Goal: Task Accomplishment & Management: Manage account settings

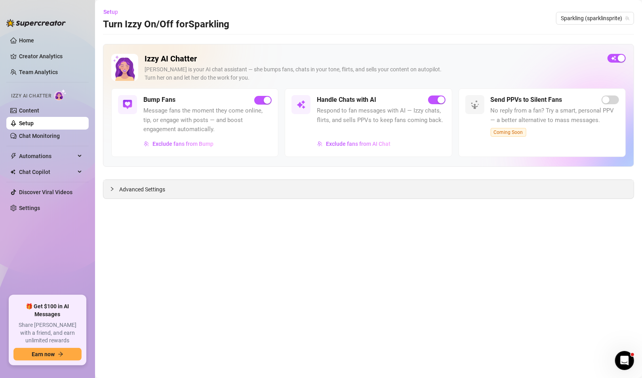
click at [144, 193] on div "Advanced Settings" at bounding box center [368, 189] width 531 height 19
click at [145, 188] on span "Advanced Settings" at bounding box center [142, 189] width 46 height 9
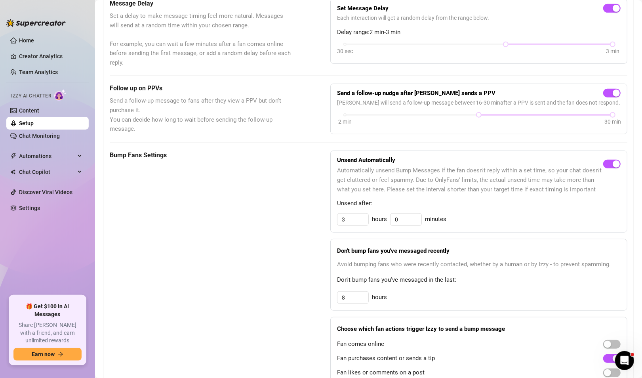
scroll to position [357, 0]
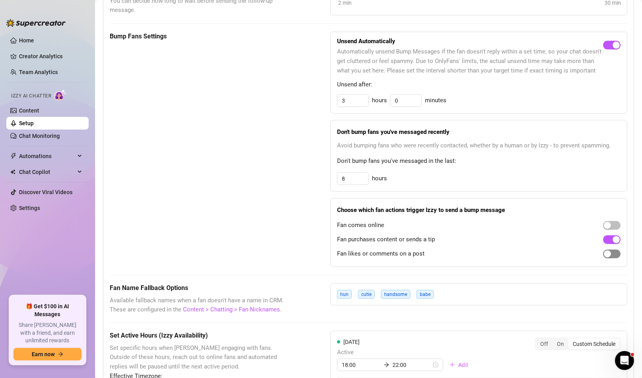
click at [604, 258] on div "button" at bounding box center [607, 253] width 7 height 7
click at [604, 229] on div "button" at bounding box center [607, 225] width 7 height 7
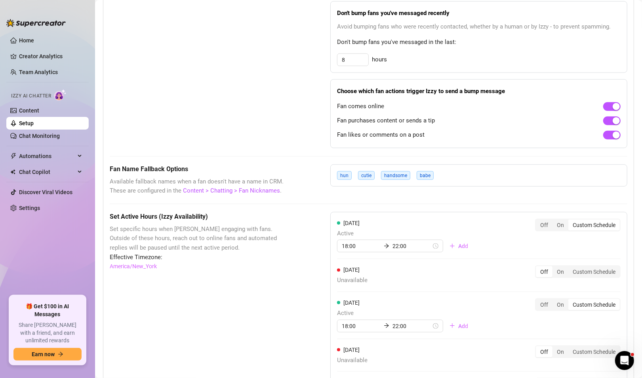
scroll to position [634, 0]
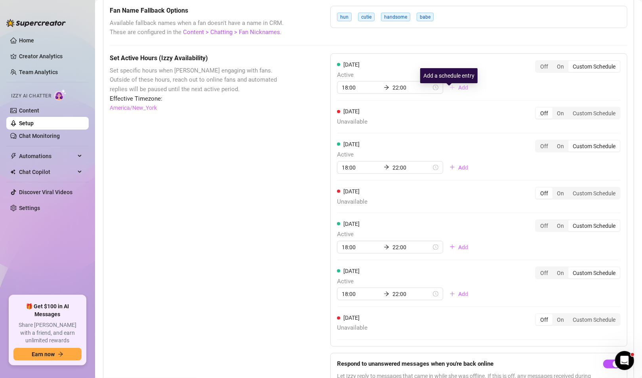
click at [447, 94] on button "Add" at bounding box center [458, 87] width 31 height 13
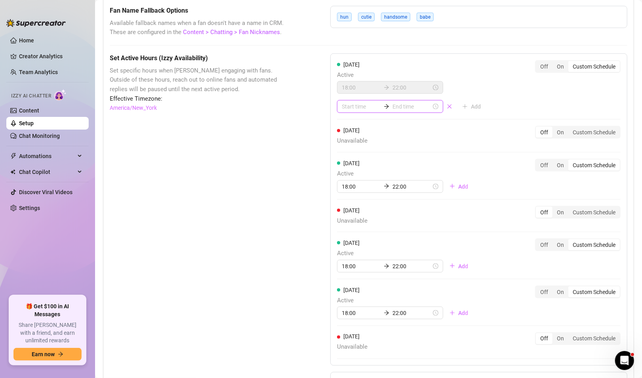
click at [347, 111] on input at bounding box center [361, 106] width 39 height 9
type input "06:00"
type input "04:00"
type input "00:10"
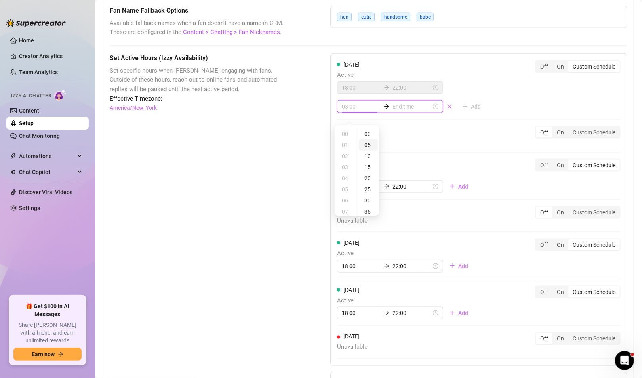
type input "02:00"
type input "00:25"
type input "06:00"
type input "23:00"
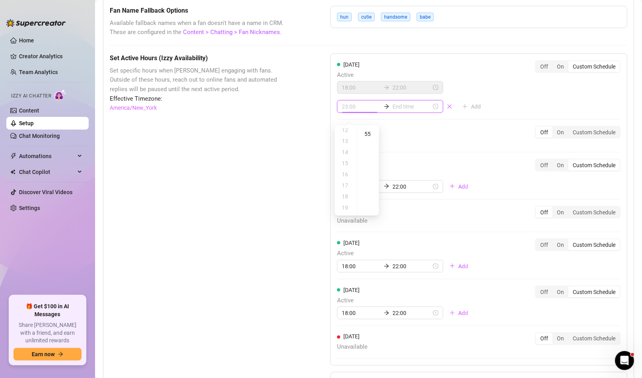
scroll to position [136, 0]
type input "16:00"
click at [267, 167] on div "Set Active Hours (Izzy Availability) Set specific hours when Izzy engaging with…" at bounding box center [200, 237] width 181 height 369
click at [447, 110] on span "button" at bounding box center [450, 106] width 6 height 6
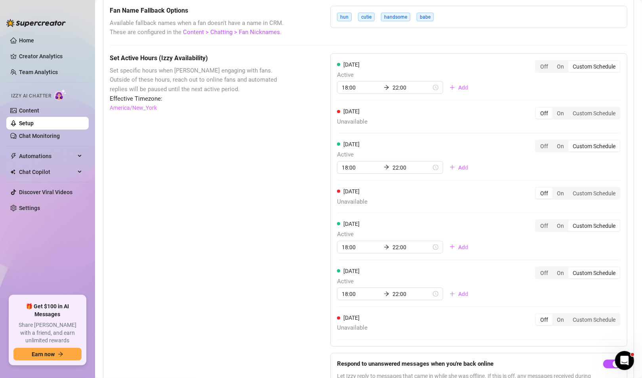
click at [410, 67] on div "[DATE] Active 18:00 22:00 Add" at bounding box center [405, 77] width 137 height 34
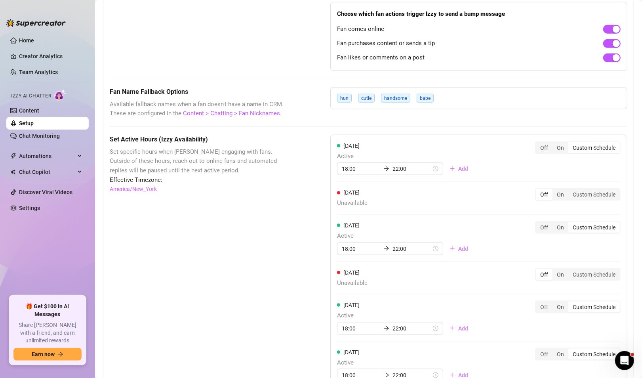
scroll to position [555, 0]
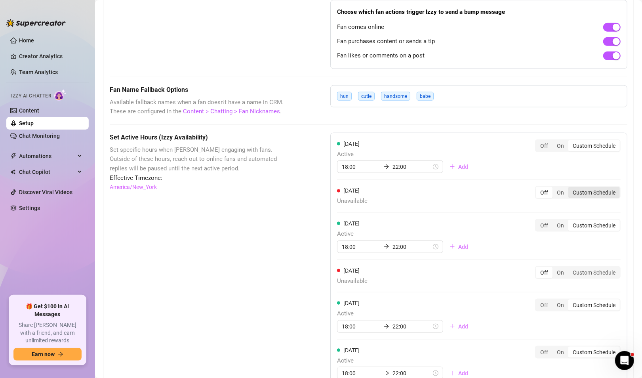
click at [596, 197] on div "Custom Schedule" at bounding box center [595, 192] width 52 height 11
click at [571, 188] on input "Custom Schedule" at bounding box center [571, 188] width 0 height 0
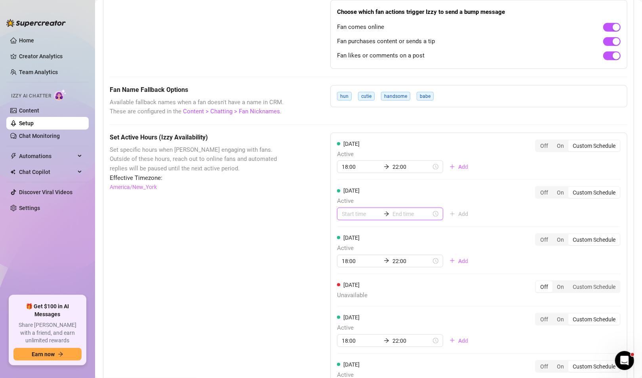
click at [357, 218] on input at bounding box center [361, 214] width 39 height 9
click at [344, 261] on div "09" at bounding box center [345, 261] width 19 height 11
type input "09:00"
click at [369, 242] on div "00" at bounding box center [368, 241] width 19 height 11
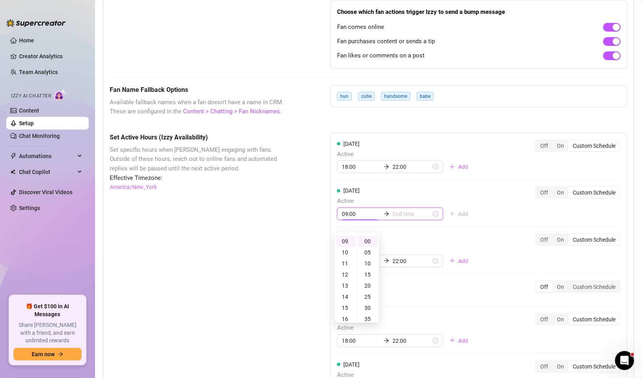
click at [403, 218] on input at bounding box center [412, 214] width 39 height 9
type input "09:00"
click at [374, 261] on div "11" at bounding box center [372, 263] width 19 height 11
click at [393, 285] on div "20" at bounding box center [395, 285] width 19 height 11
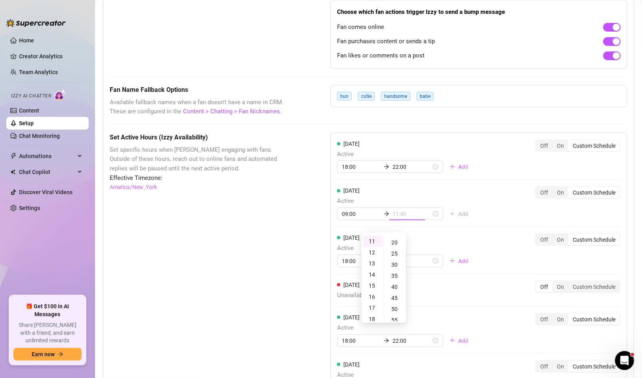
type input "11:20"
click at [476, 216] on div "[DATE] Active 18:00 22:00 Add Off On Custom Schedule [DATE] Active 09:00 11:20 …" at bounding box center [478, 286] width 297 height 307
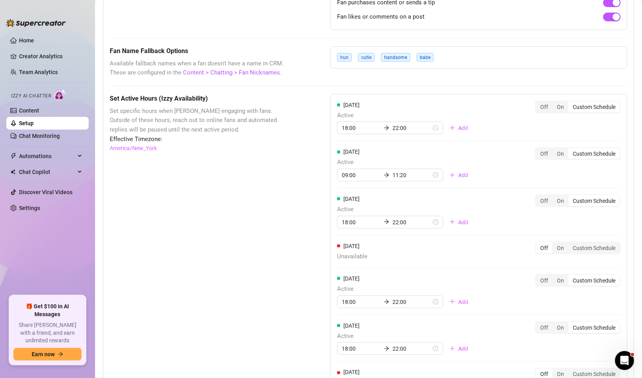
scroll to position [594, 0]
click at [458, 225] on span "Add" at bounding box center [463, 221] width 10 height 6
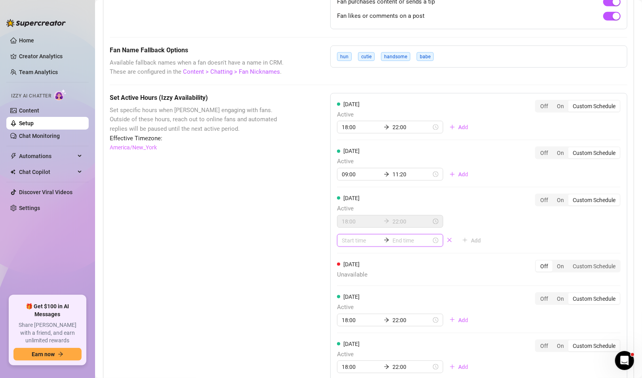
click at [348, 245] on input at bounding box center [361, 240] width 39 height 9
click at [456, 238] on div "18:00 22:00 Add" at bounding box center [412, 231] width 150 height 32
click at [447, 243] on icon "close" at bounding box center [450, 240] width 6 height 6
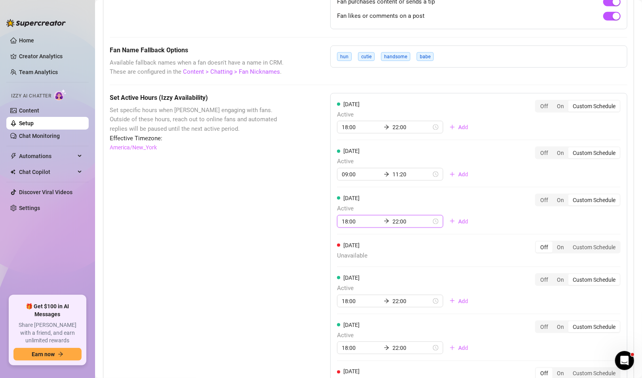
click at [361, 226] on input "18:00" at bounding box center [361, 221] width 39 height 9
click at [346, 306] on div "09" at bounding box center [345, 308] width 19 height 11
type input "09:00"
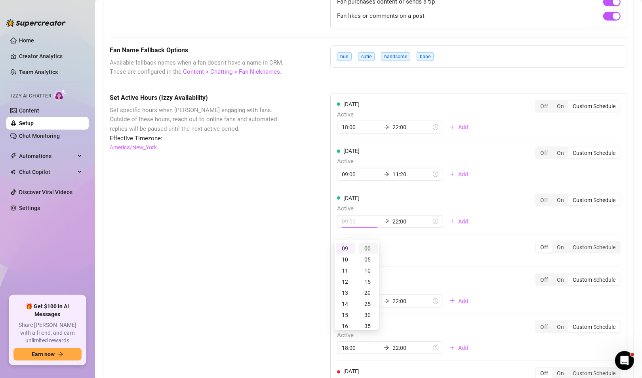
click at [369, 247] on div "00" at bounding box center [368, 248] width 19 height 11
click at [395, 223] on input "22:00" at bounding box center [412, 221] width 39 height 9
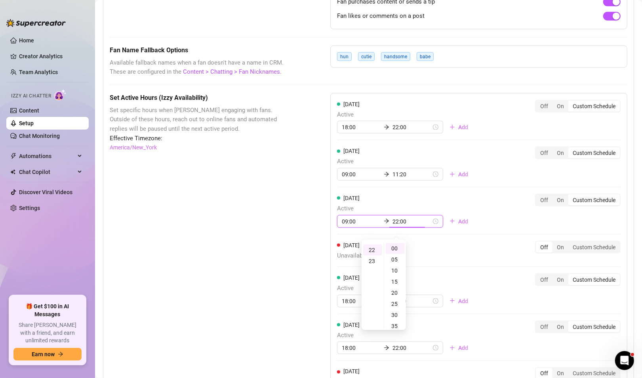
scroll to position [244, 0]
click at [370, 284] on div "11" at bounding box center [372, 284] width 19 height 11
click at [396, 292] on div "20" at bounding box center [395, 292] width 19 height 11
type input "11:20"
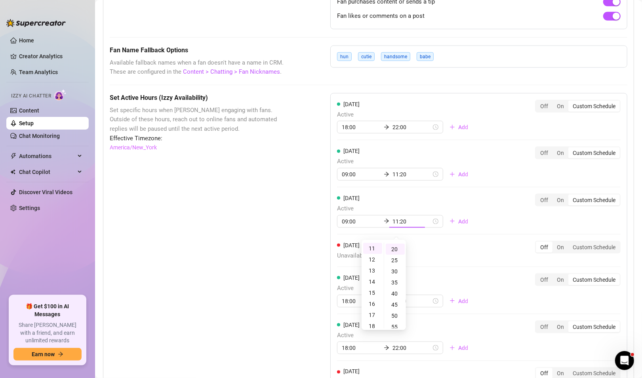
scroll to position [44, 0]
click at [475, 214] on div "[DATE] Active 09:00 11:20 Add Off On Custom Schedule" at bounding box center [479, 214] width 284 height 41
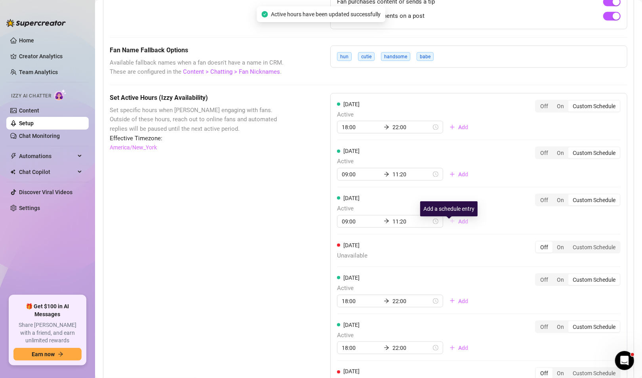
click at [458, 225] on span "Add" at bounding box center [463, 221] width 10 height 6
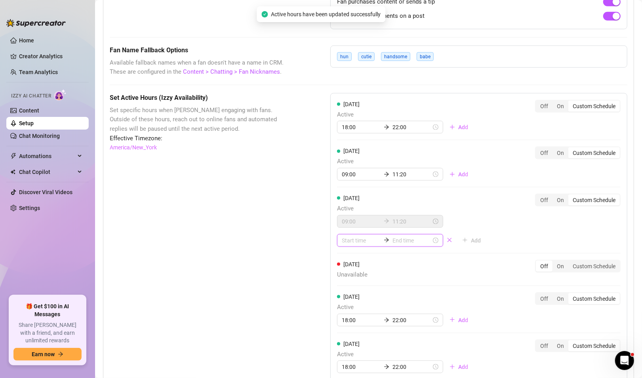
click at [348, 245] on input at bounding box center [361, 240] width 39 height 9
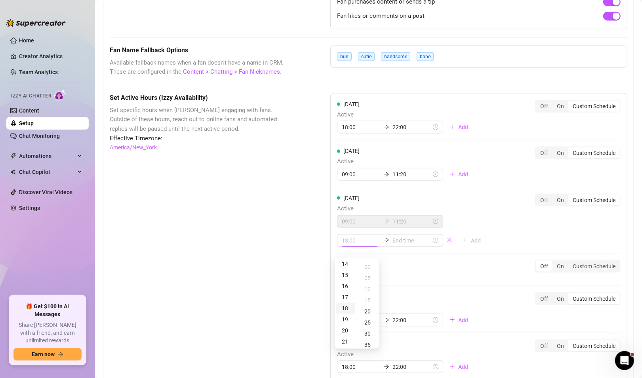
click at [347, 308] on div "18" at bounding box center [345, 308] width 19 height 11
type input "18:00"
click at [370, 267] on div "00" at bounding box center [368, 267] width 19 height 11
click at [404, 245] on input at bounding box center [412, 240] width 39 height 9
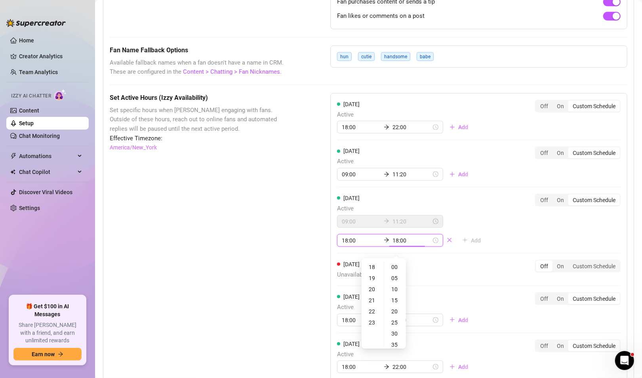
type input "19:00"
click at [374, 310] on div "22" at bounding box center [372, 311] width 19 height 11
type input "22:00"
click at [392, 267] on div "00" at bounding box center [395, 267] width 19 height 11
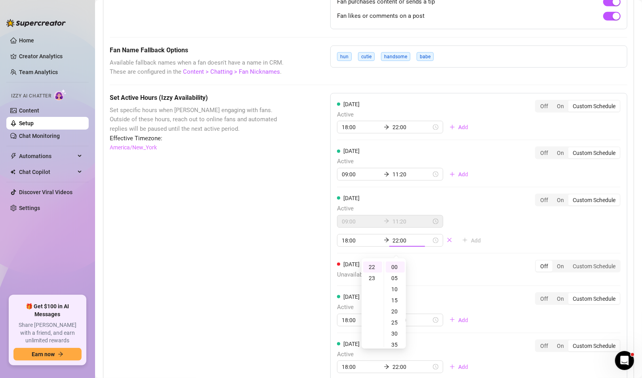
click at [482, 238] on div "[DATE] Active 18:00 22:00 Add Off On Custom Schedule [DATE] Active 09:00 11:20 …" at bounding box center [478, 256] width 297 height 327
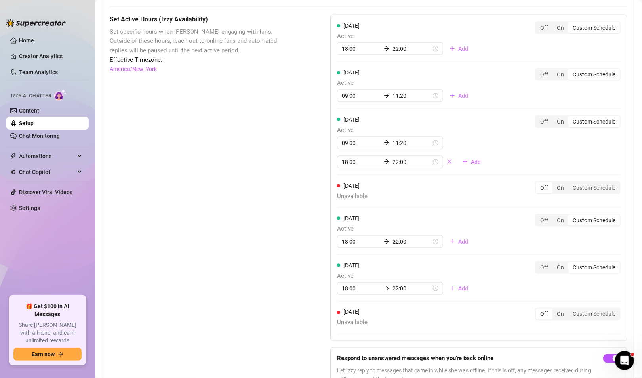
scroll to position [674, 0]
click at [556, 193] on div "On" at bounding box center [561, 186] width 16 height 11
click at [555, 183] on input "On" at bounding box center [555, 183] width 0 height 0
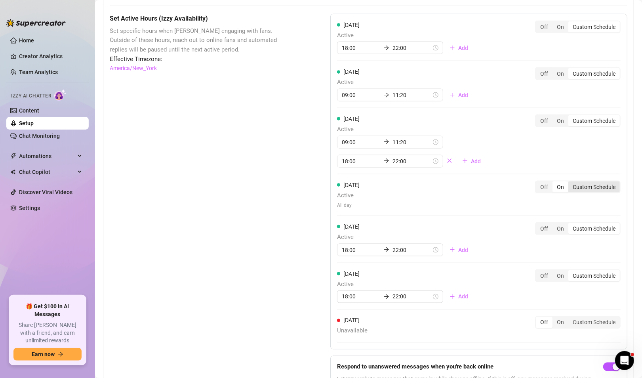
click at [582, 191] on div "Custom Schedule" at bounding box center [595, 186] width 52 height 11
click at [571, 183] on input "Custom Schedule" at bounding box center [571, 183] width 0 height 0
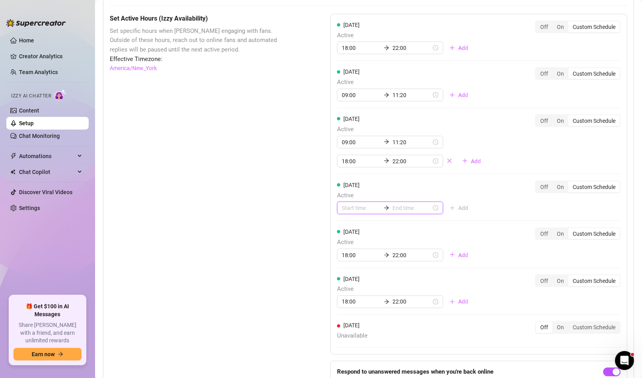
click at [348, 212] on input at bounding box center [361, 208] width 39 height 9
type input "01:00"
click at [346, 293] on div "09" at bounding box center [345, 295] width 19 height 11
type input "09:00"
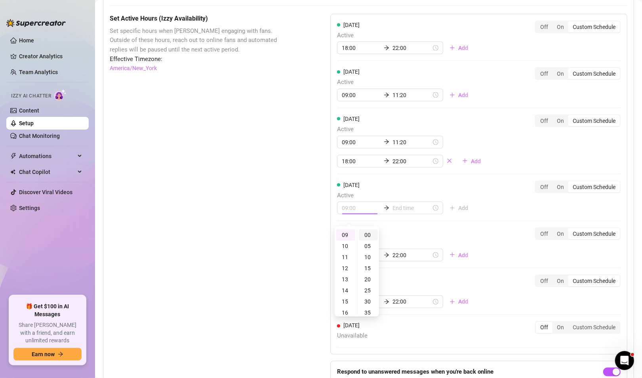
click at [367, 235] on div "00" at bounding box center [368, 234] width 19 height 11
click at [405, 212] on input at bounding box center [412, 208] width 39 height 9
type input "09:00"
click at [375, 258] on div "11" at bounding box center [372, 257] width 19 height 11
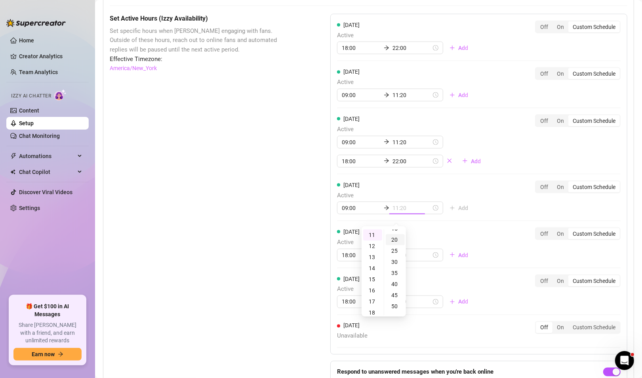
click at [395, 243] on div "20" at bounding box center [395, 239] width 19 height 11
type input "11:20"
click at [480, 220] on div "[DATE] Active 18:00 22:00 Add Off On Custom Schedule [DATE] Active 09:00 11:20 …" at bounding box center [478, 184] width 297 height 341
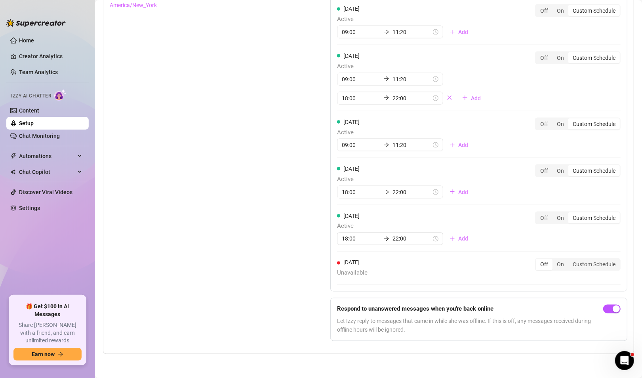
scroll to position [741, 0]
click at [359, 193] on input "18:00" at bounding box center [361, 192] width 39 height 9
click at [347, 228] on div "09" at bounding box center [345, 232] width 19 height 11
type input "09:00"
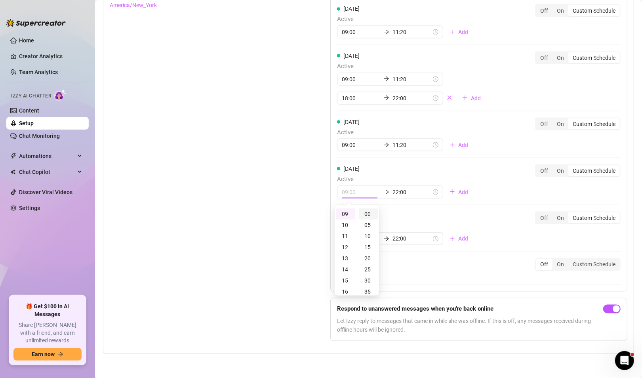
click at [368, 211] on div "00" at bounding box center [368, 213] width 19 height 11
click at [393, 193] on input "22:00" at bounding box center [412, 192] width 39 height 9
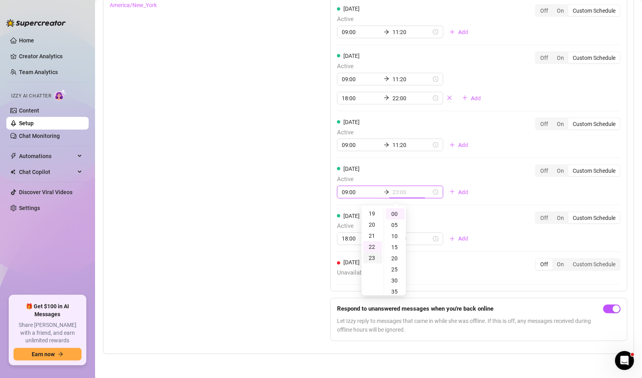
scroll to position [165, 0]
click at [374, 211] on div "11" at bounding box center [372, 210] width 19 height 11
click at [395, 257] on div "20" at bounding box center [395, 258] width 19 height 11
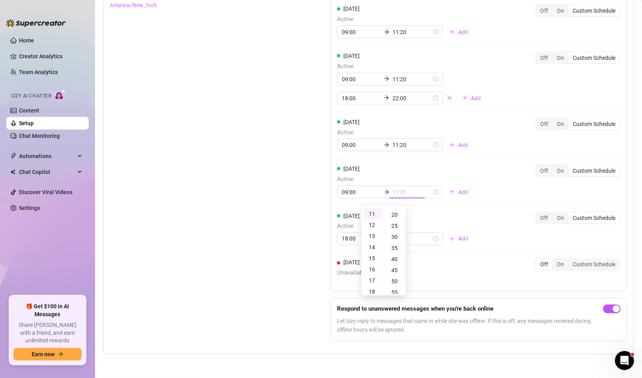
type input "11:20"
click at [466, 187] on div "[DATE] Active 09:00 11:20 Add Off On Custom Schedule" at bounding box center [479, 181] width 284 height 34
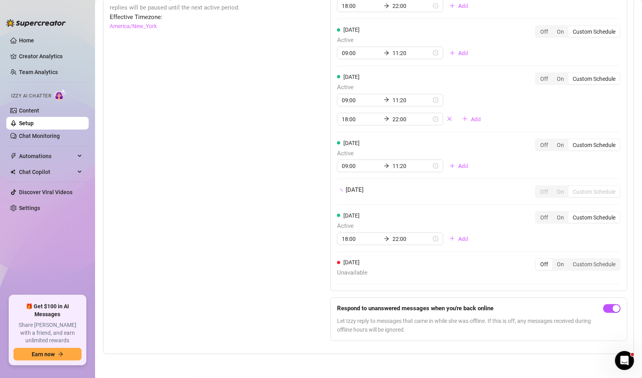
scroll to position [741, 0]
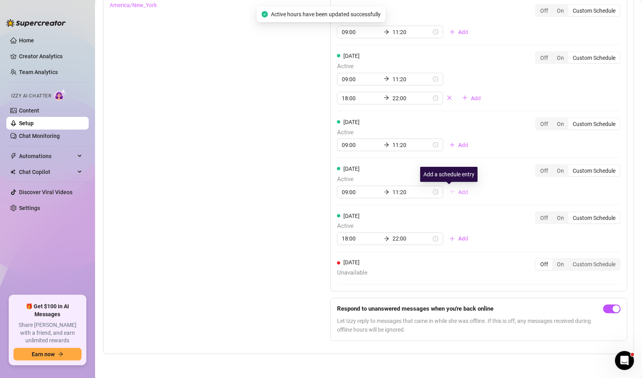
click at [458, 192] on span "Add" at bounding box center [463, 192] width 10 height 6
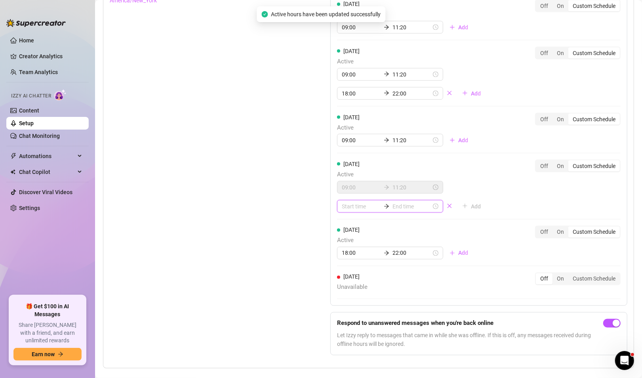
click at [349, 211] on input at bounding box center [361, 206] width 39 height 9
type input "00:00"
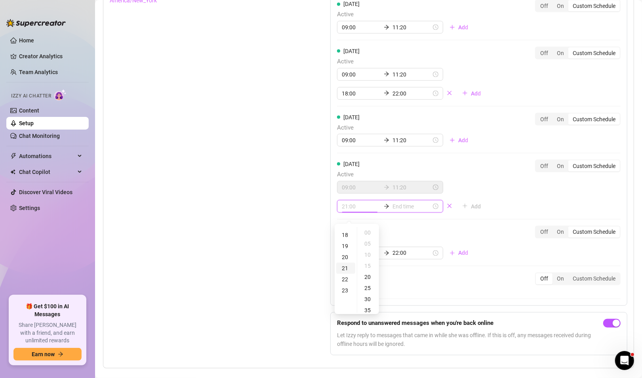
scroll to position [198, 0]
type input "18:00"
click at [344, 236] on div "18" at bounding box center [345, 234] width 19 height 11
click at [369, 231] on div "00" at bounding box center [368, 232] width 19 height 11
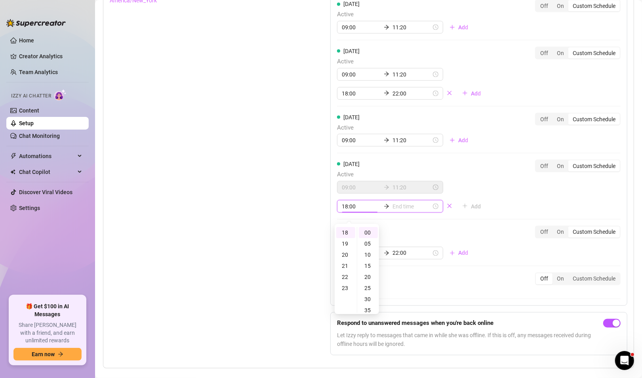
click at [396, 211] on input at bounding box center [412, 206] width 39 height 9
click at [372, 272] on div "22" at bounding box center [372, 276] width 19 height 11
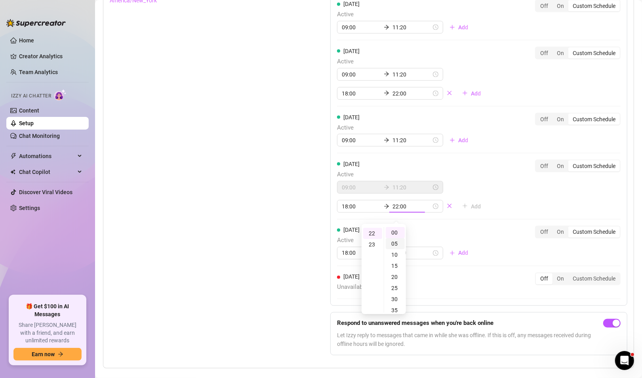
scroll to position [244, 0]
type input "22:00"
click at [393, 233] on div "00" at bounding box center [395, 232] width 19 height 11
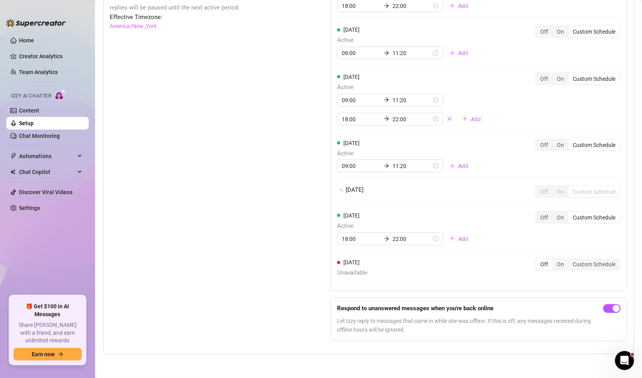
click at [493, 203] on div "[DATE] Off On Custom Schedule" at bounding box center [479, 194] width 284 height 19
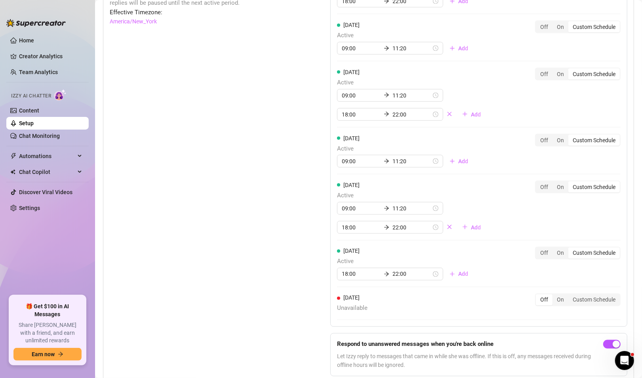
scroll to position [741, 0]
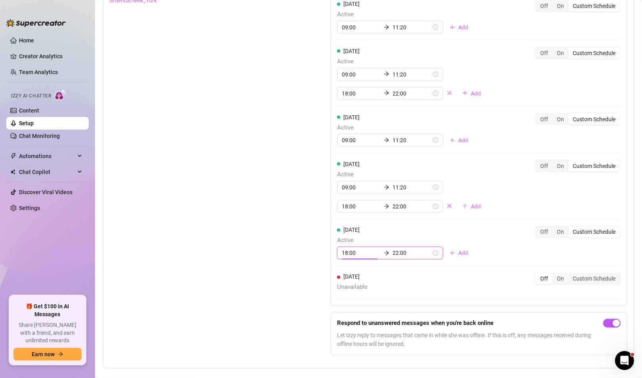
click at [354, 258] on input "18:00" at bounding box center [361, 253] width 39 height 9
click at [347, 340] on div "09" at bounding box center [345, 339] width 19 height 11
type input "09:00"
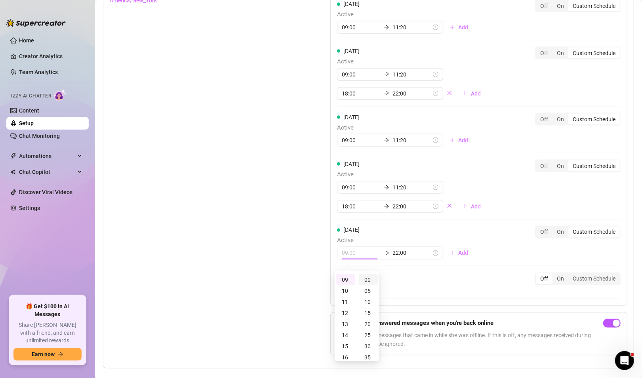
click at [371, 279] on div "00" at bounding box center [368, 279] width 19 height 11
click at [393, 258] on input "22:00" at bounding box center [412, 253] width 39 height 9
click at [374, 316] on div "11" at bounding box center [372, 316] width 19 height 11
type input "11:00"
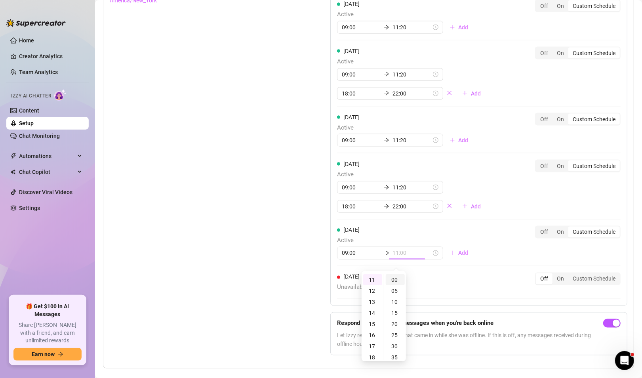
click at [393, 280] on div "00" at bounding box center [395, 279] width 19 height 11
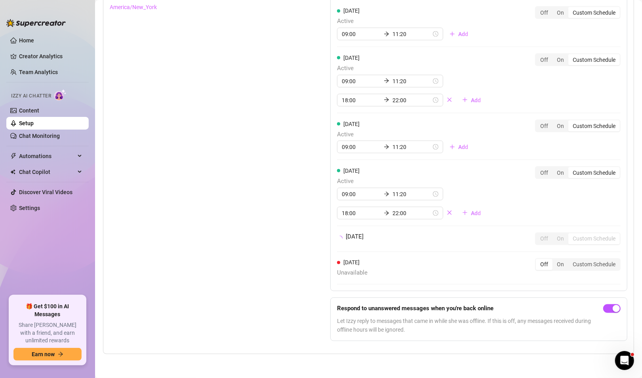
scroll to position [741, 0]
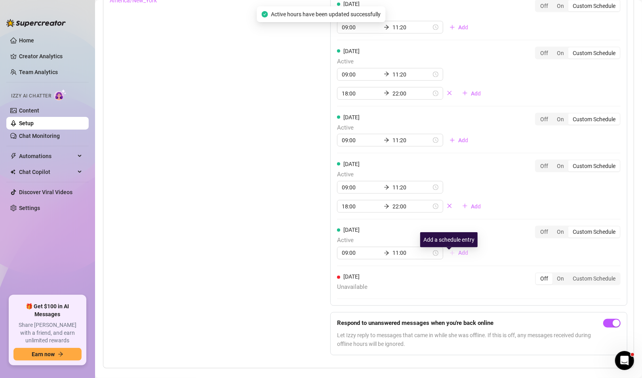
click at [447, 260] on button "Add" at bounding box center [458, 253] width 31 height 13
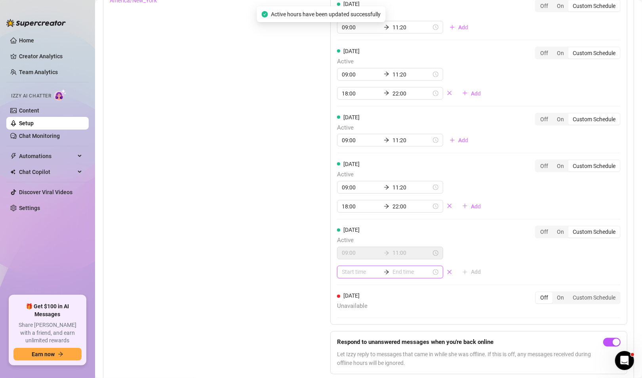
click at [359, 275] on input at bounding box center [361, 272] width 39 height 9
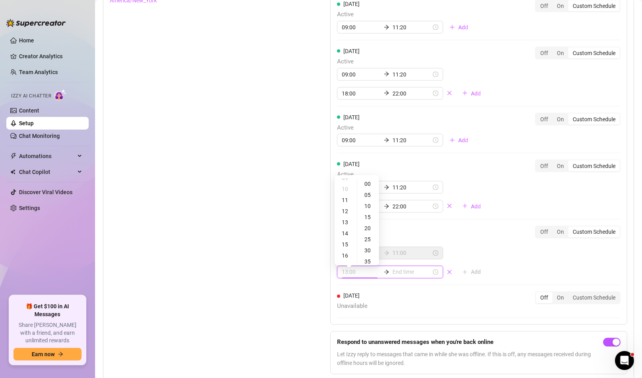
scroll to position [158, 0]
click at [344, 225] on div "18" at bounding box center [345, 225] width 19 height 11
click at [365, 185] on div "00" at bounding box center [368, 183] width 19 height 11
type input "18:00"
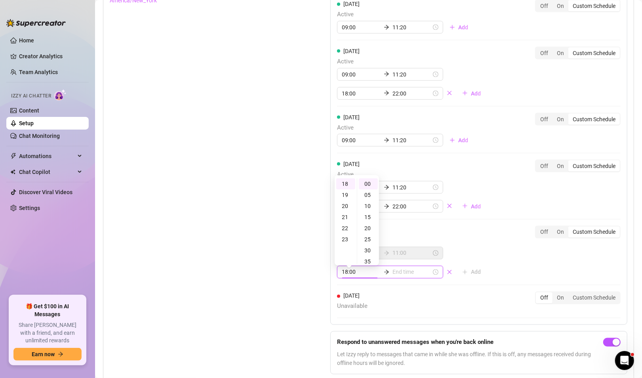
click at [400, 277] on input at bounding box center [412, 272] width 39 height 9
type input "18:35"
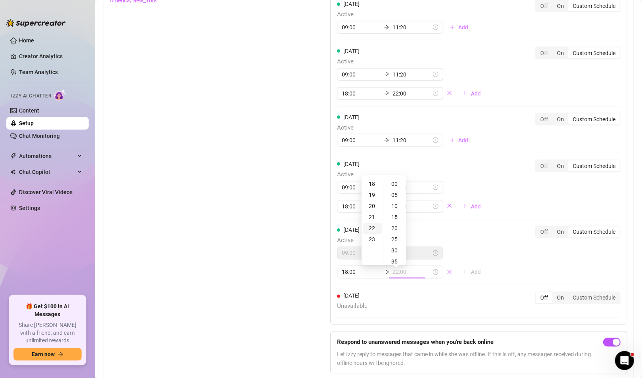
click at [374, 228] on div "22" at bounding box center [372, 228] width 19 height 11
type input "22:00"
click at [392, 185] on div "00" at bounding box center [395, 183] width 19 height 11
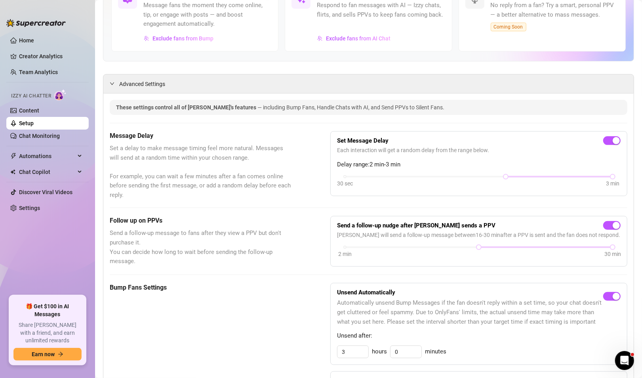
scroll to position [0, 0]
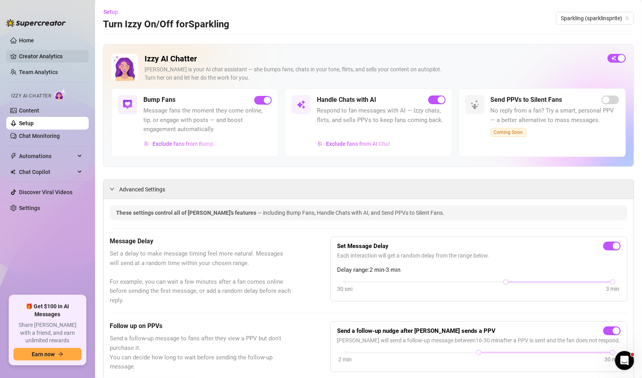
click at [42, 51] on link "Creator Analytics" at bounding box center [50, 56] width 63 height 13
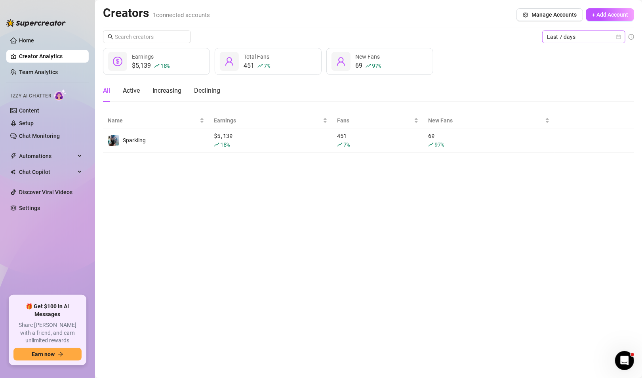
click at [585, 36] on span "Last 7 days" at bounding box center [584, 37] width 74 height 12
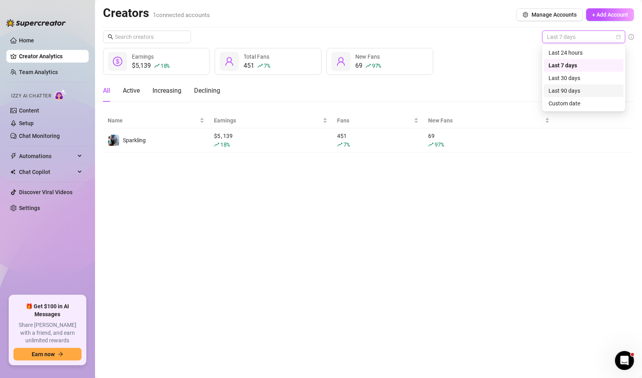
click at [578, 90] on div "Last 90 days" at bounding box center [584, 90] width 71 height 9
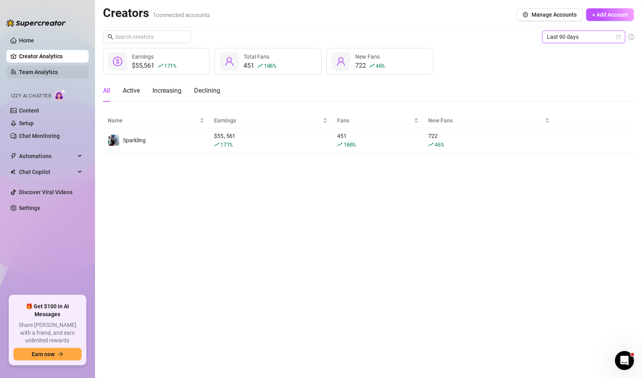
click at [30, 69] on link "Team Analytics" at bounding box center [38, 72] width 39 height 6
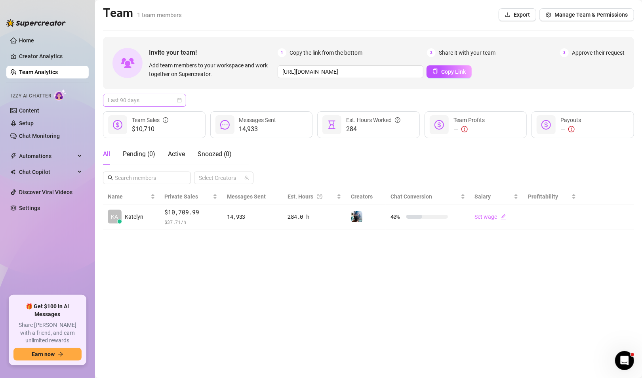
click at [149, 99] on span "Last 90 days" at bounding box center [145, 100] width 74 height 12
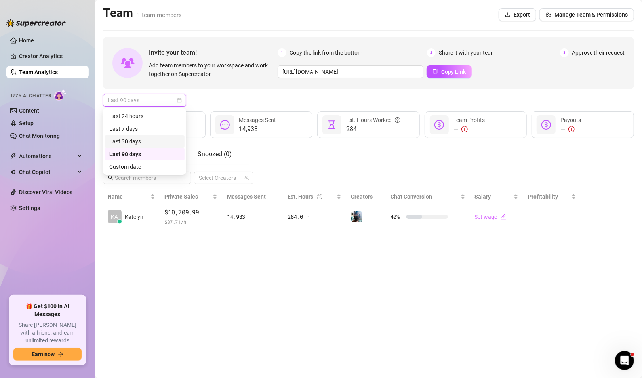
click at [141, 140] on div "Last 30 days" at bounding box center [144, 141] width 71 height 9
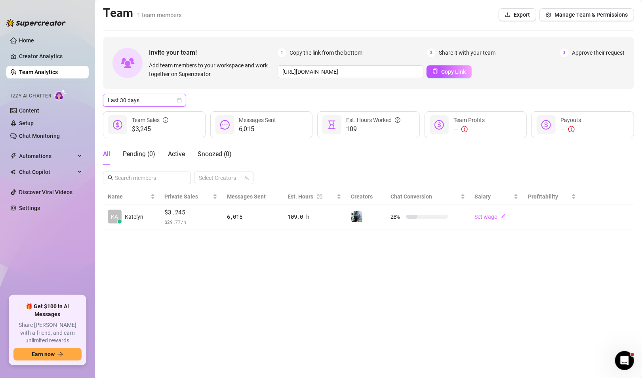
click at [153, 98] on span "Last 30 days" at bounding box center [145, 100] width 74 height 12
click at [141, 111] on div "Last 24 hours" at bounding box center [145, 116] width 80 height 13
click at [40, 156] on span "Automations" at bounding box center [47, 156] width 56 height 13
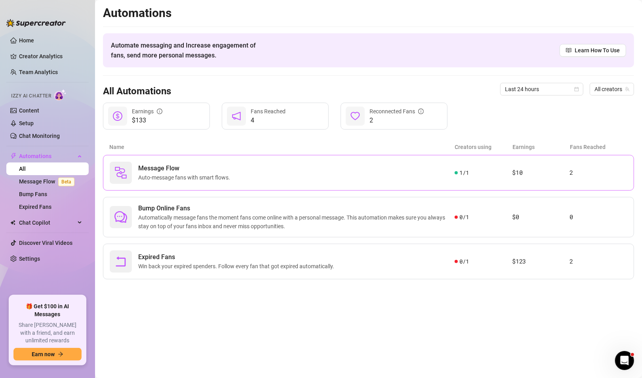
click at [337, 174] on div "Message Flow Auto-message fans with smart flows." at bounding box center [282, 173] width 345 height 22
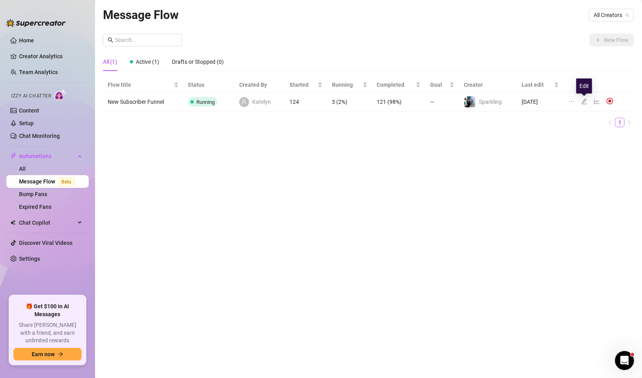
click at [586, 99] on icon "edit" at bounding box center [585, 102] width 6 height 6
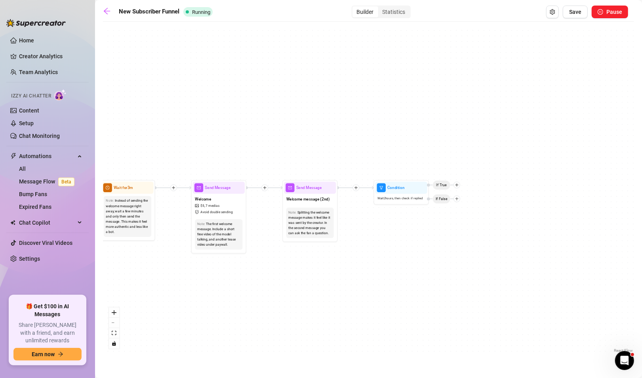
drag, startPoint x: 484, startPoint y: 256, endPoint x: 371, endPoint y: 270, distance: 113.8
click at [371, 270] on div "Condition Wait 2 hours, then check if replied If False If True Starting Event N…" at bounding box center [368, 190] width 531 height 329
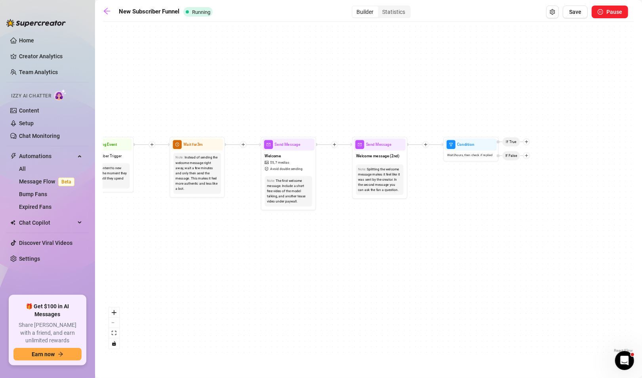
drag, startPoint x: 392, startPoint y: 241, endPoint x: 462, endPoint y: 198, distance: 82.0
click at [462, 198] on div "Condition Wait 2 hours, then check if replied If False If True Starting Event N…" at bounding box center [368, 190] width 531 height 329
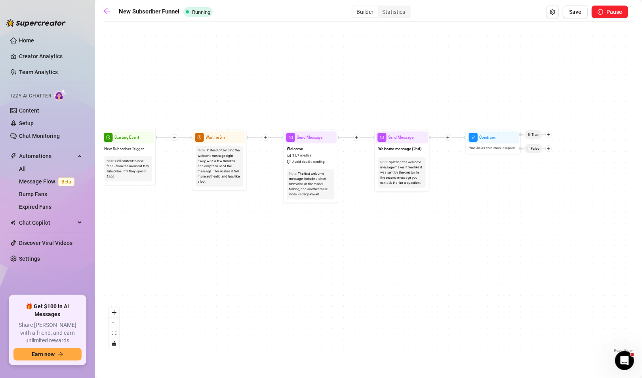
drag, startPoint x: 213, startPoint y: 238, endPoint x: 266, endPoint y: 203, distance: 63.3
click at [272, 226] on div "Condition Wait 2 hours, then check if replied If False If True Starting Event N…" at bounding box center [368, 190] width 531 height 329
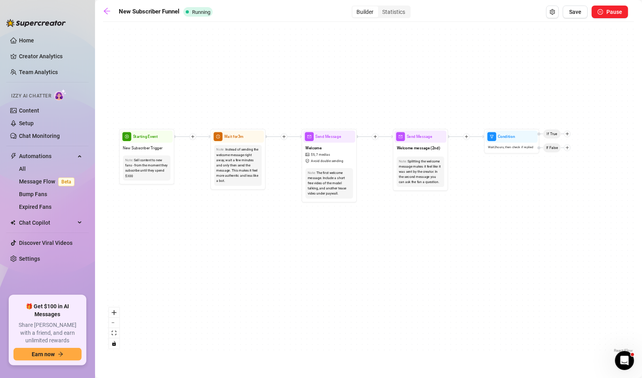
drag, startPoint x: 503, startPoint y: 198, endPoint x: 432, endPoint y: 211, distance: 72.9
click at [432, 211] on div "Condition Wait 2 hours, then check if replied If False If True Starting Event N…" at bounding box center [368, 190] width 531 height 329
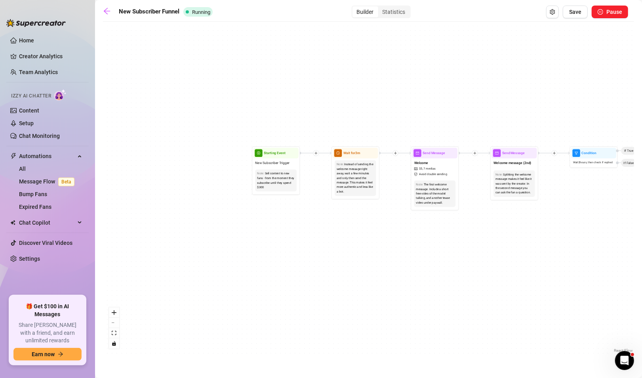
drag, startPoint x: 368, startPoint y: 258, endPoint x: 403, endPoint y: 261, distance: 35.0
click at [402, 261] on div "Condition Wait 2 hours, then check if replied If False If True Starting Event N…" at bounding box center [368, 190] width 531 height 329
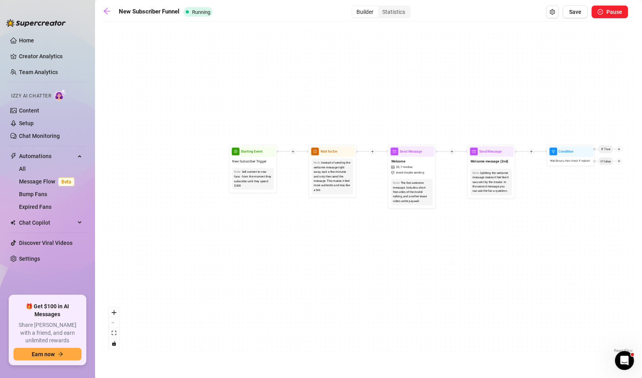
drag, startPoint x: 282, startPoint y: 243, endPoint x: 214, endPoint y: 212, distance: 73.9
click at [225, 236] on div "Condition Wait 2 hours, then check if replied If False If True Starting Event N…" at bounding box center [368, 190] width 531 height 329
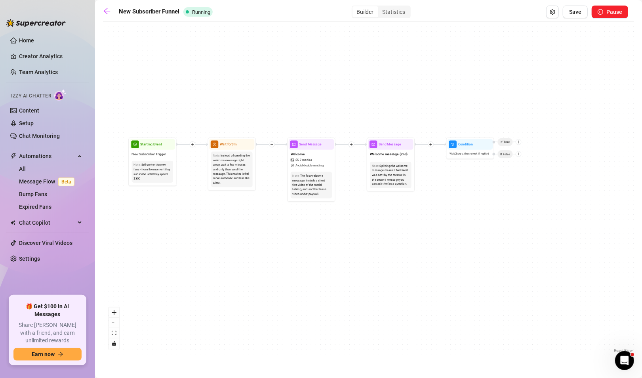
drag, startPoint x: 447, startPoint y: 230, endPoint x: 357, endPoint y: 230, distance: 89.6
click at [357, 230] on div "Condition Wait 2 hours, then check if replied If False If True Starting Event N…" at bounding box center [368, 190] width 531 height 329
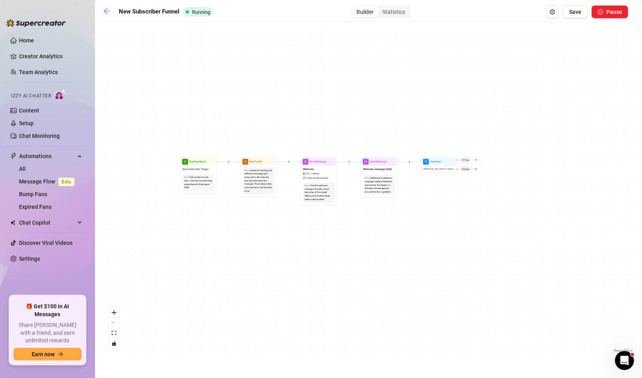
drag, startPoint x: 253, startPoint y: 223, endPoint x: 294, endPoint y: 204, distance: 45.4
click at [328, 222] on div "Condition Wait 2 hours, then check if replied If False If True Starting Event N…" at bounding box center [368, 190] width 531 height 329
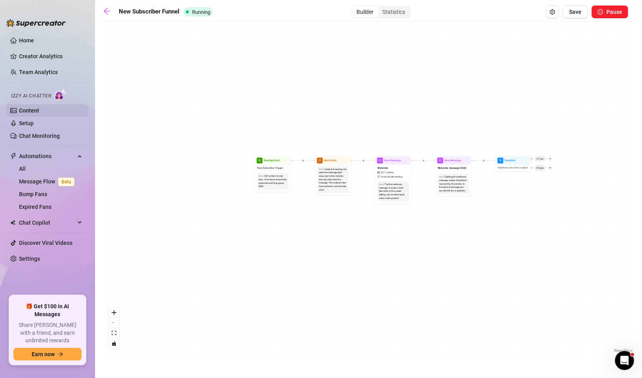
click at [39, 110] on link "Content" at bounding box center [29, 110] width 20 height 6
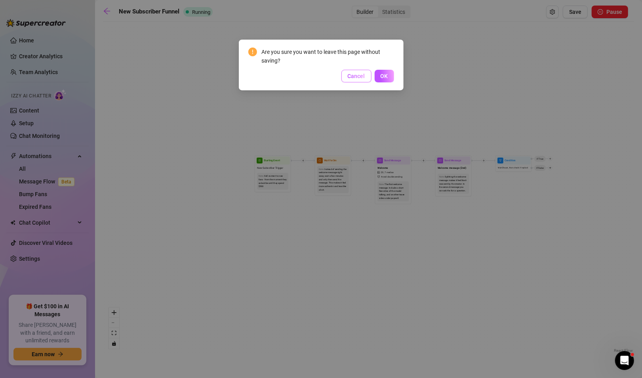
click at [367, 77] on button "Cancel" at bounding box center [357, 76] width 30 height 13
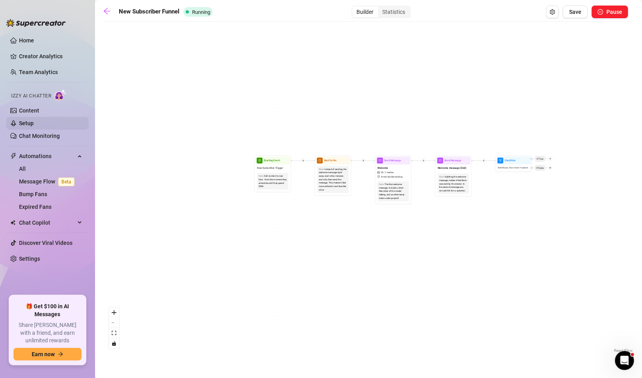
click at [34, 124] on link "Setup" at bounding box center [26, 123] width 15 height 6
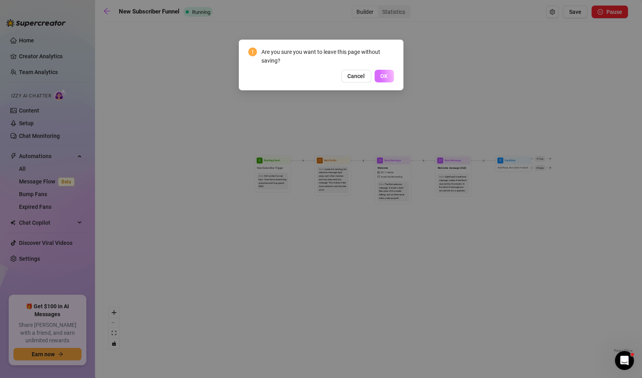
click at [393, 73] on button "OK" at bounding box center [384, 76] width 19 height 13
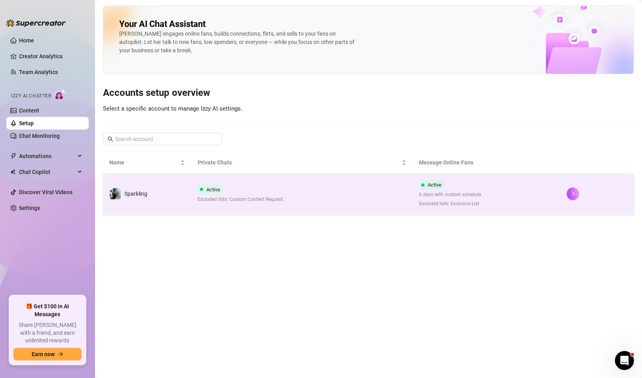
click at [332, 193] on td "Active Excluded lists: Custom Content Request." at bounding box center [301, 194] width 221 height 41
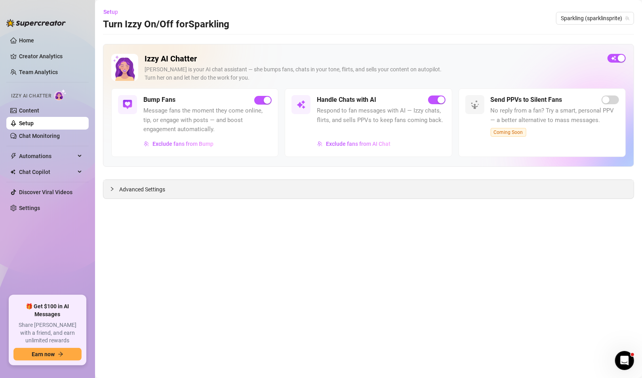
click at [139, 191] on span "Advanced Settings" at bounding box center [142, 189] width 46 height 9
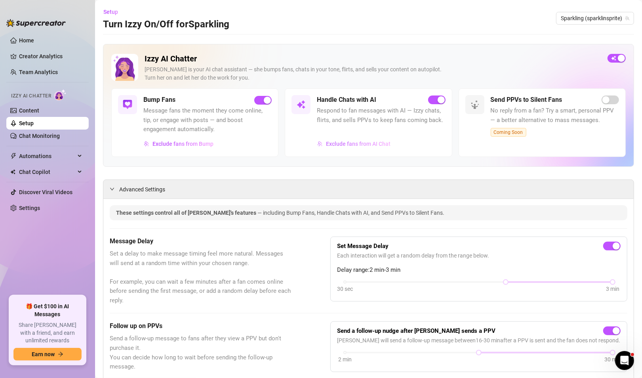
click at [338, 143] on span "Exclude fans from AI Chat" at bounding box center [358, 144] width 65 height 6
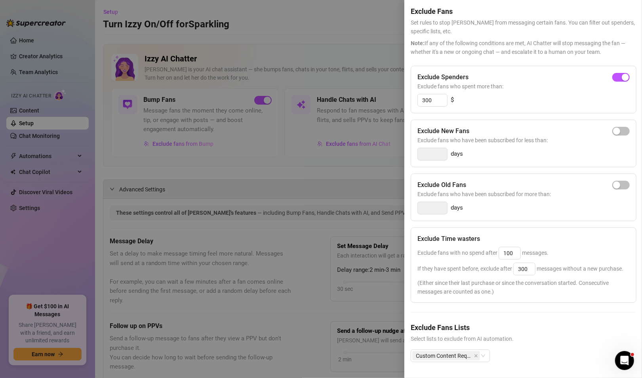
scroll to position [43, 0]
drag, startPoint x: 514, startPoint y: 239, endPoint x: 496, endPoint y: 238, distance: 18.7
click at [496, 250] on span "Exclude fans with no spend after 100 messages." at bounding box center [483, 253] width 131 height 6
drag, startPoint x: 531, startPoint y: 255, endPoint x: 514, endPoint y: 254, distance: 16.7
click at [514, 263] on input "300" at bounding box center [524, 269] width 21 height 12
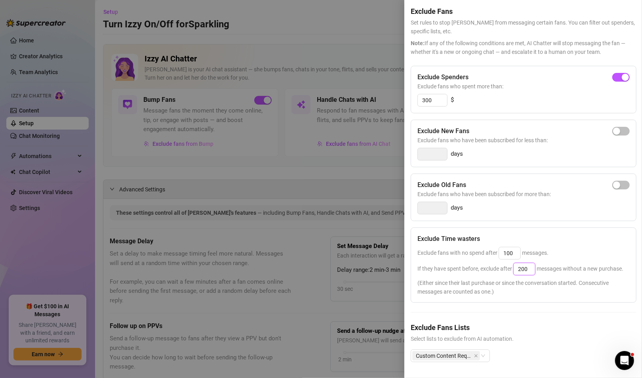
type input "200"
click at [563, 229] on div "Exclude Time wasters Exclude fans with no spend after 100 messages. If they hav…" at bounding box center [524, 264] width 226 height 75
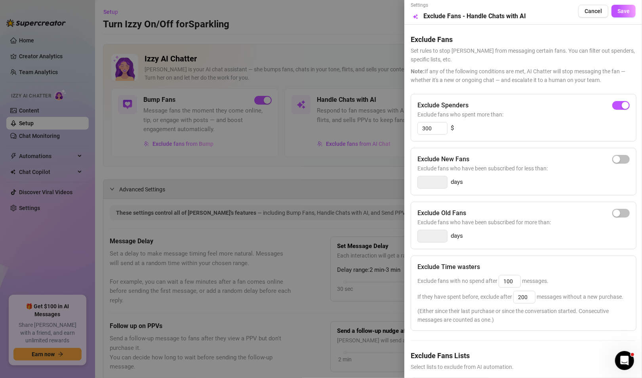
scroll to position [0, 0]
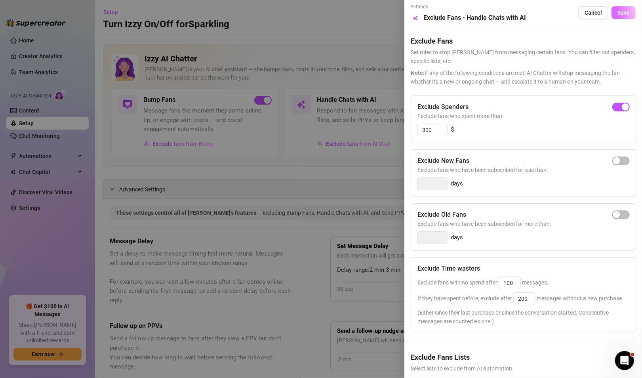
click at [618, 16] on span "Save" at bounding box center [624, 13] width 12 height 6
